Goal: Information Seeking & Learning: Learn about a topic

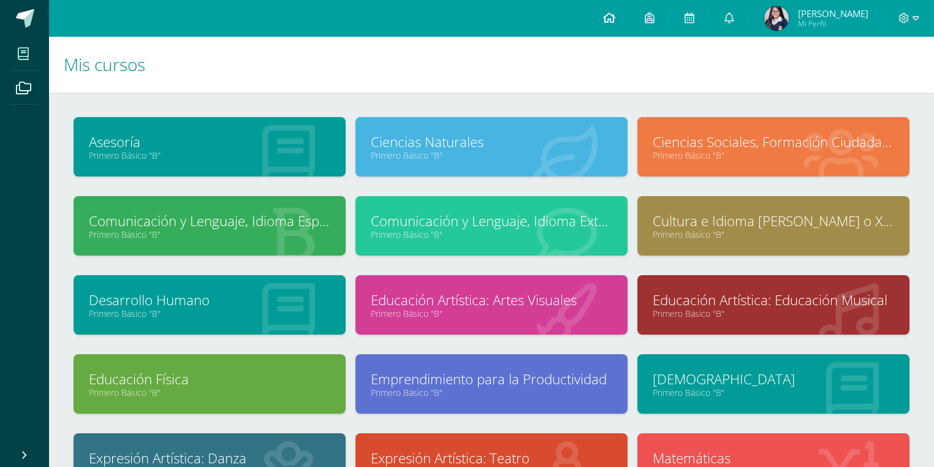
click at [606, 15] on icon at bounding box center [609, 17] width 12 height 11
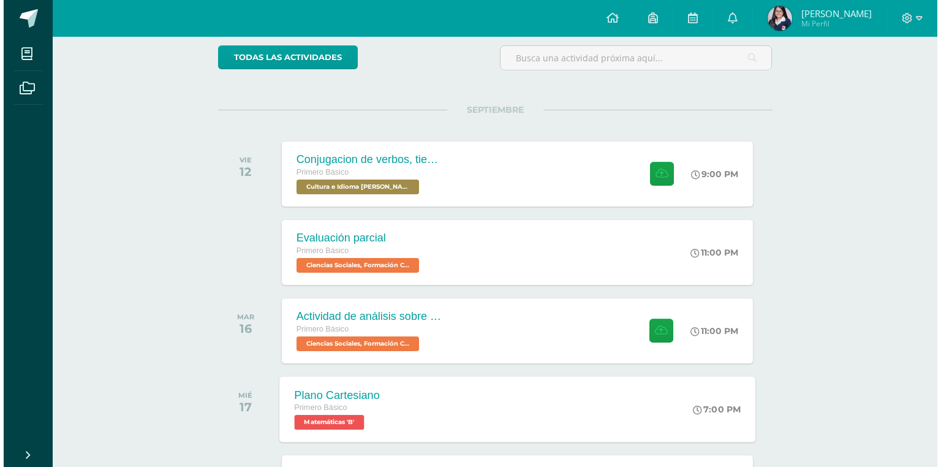
scroll to position [76, 0]
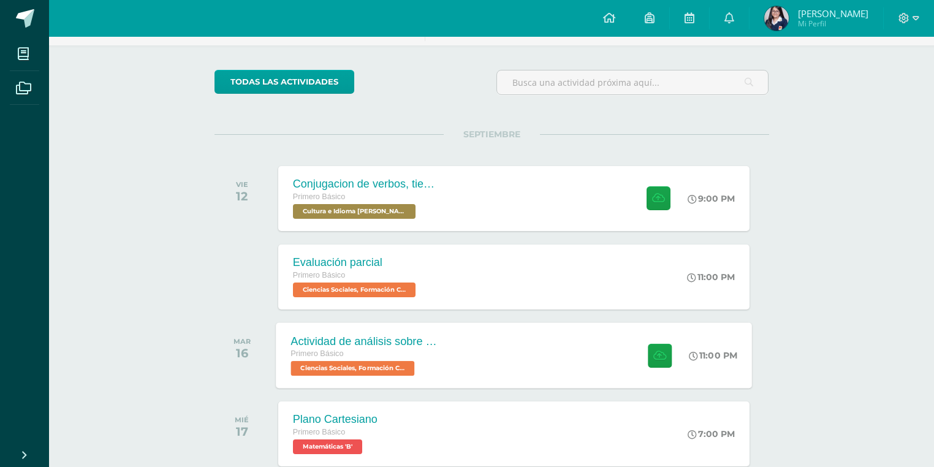
click at [460, 341] on div "Actividad de análisis sobre Derechos Humanos Primero Básico Ciencias Sociales, …" at bounding box center [514, 355] width 476 height 66
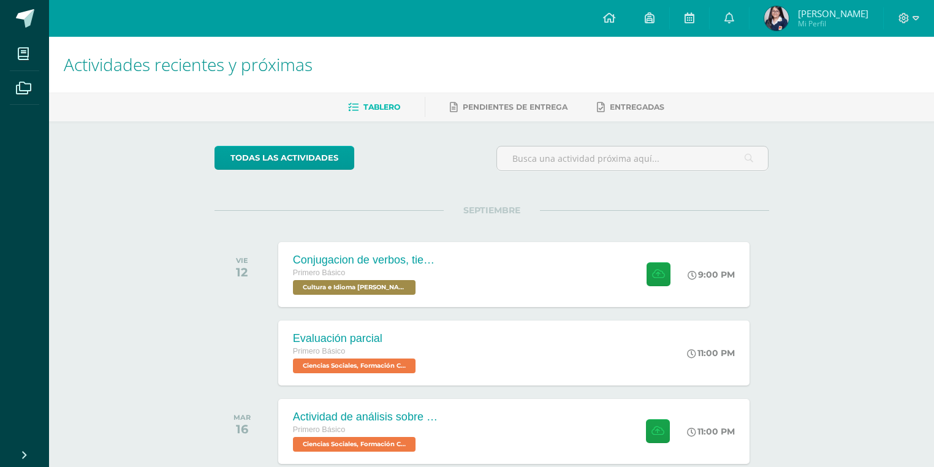
scroll to position [76, 0]
